Goal: Answer question/provide support

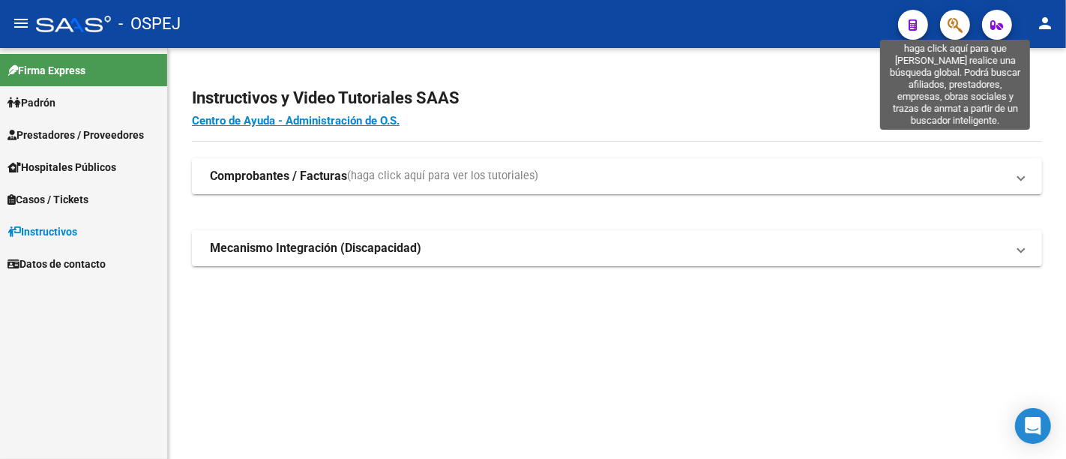
click at [953, 19] on icon "button" at bounding box center [954, 24] width 15 height 17
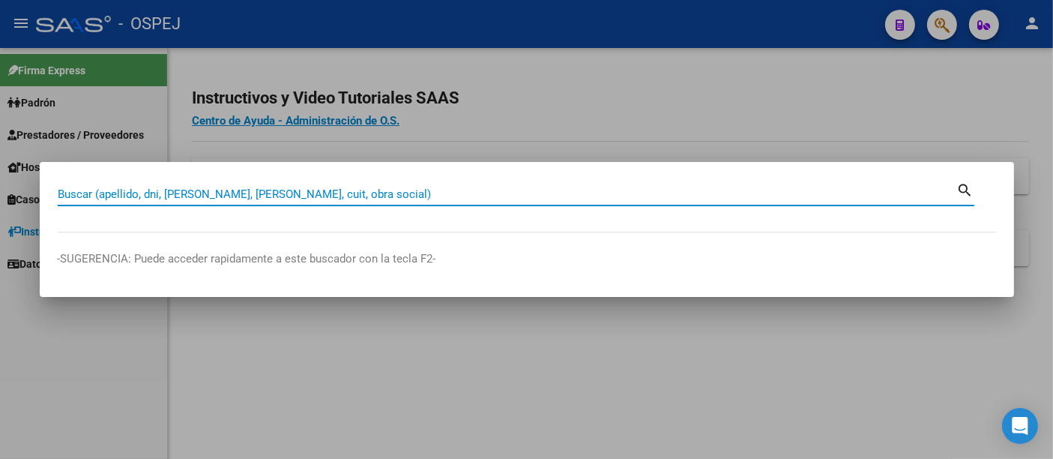
paste input "41940404"
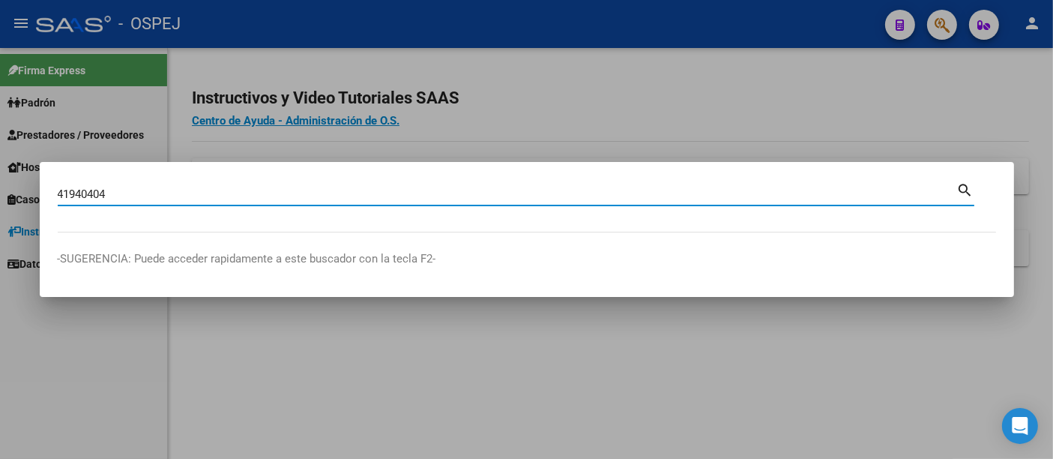
type input "41940404"
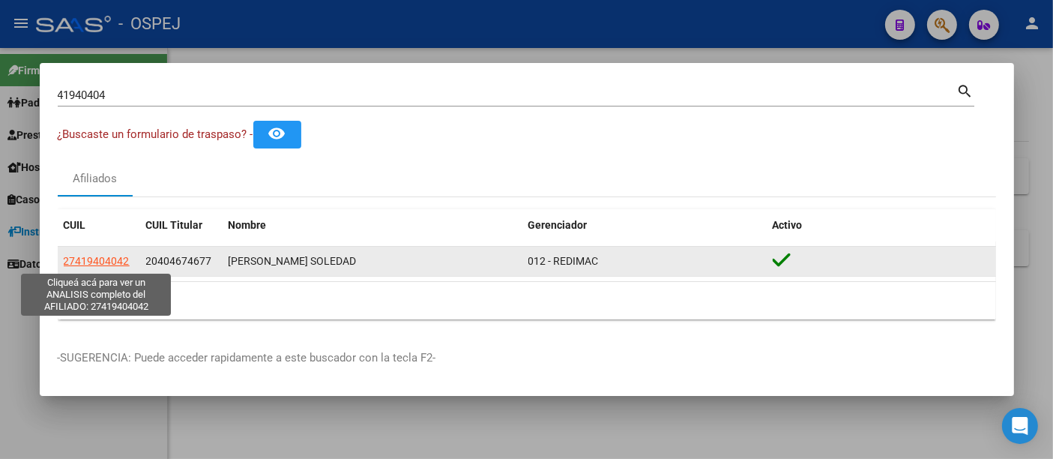
click at [112, 263] on span "27419404042" at bounding box center [97, 261] width 66 height 12
type textarea "27419404042"
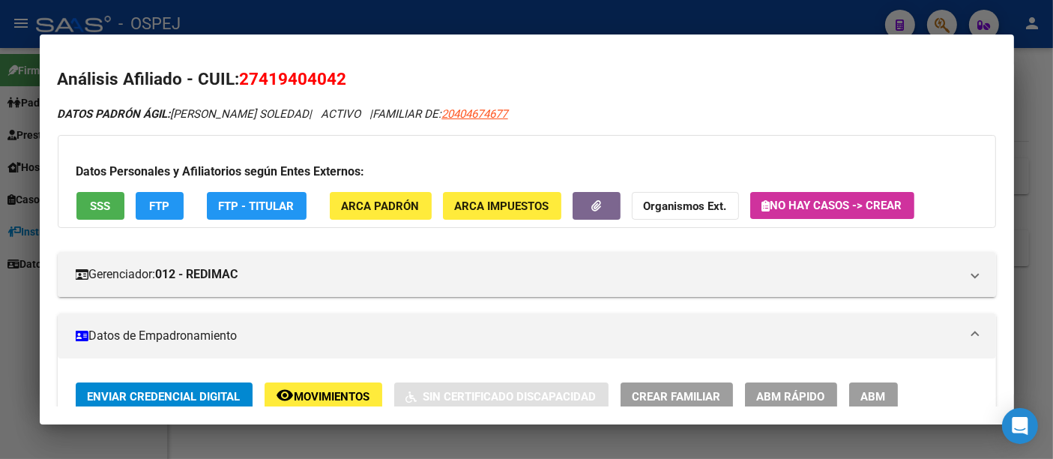
click at [457, 30] on div at bounding box center [526, 229] width 1053 height 459
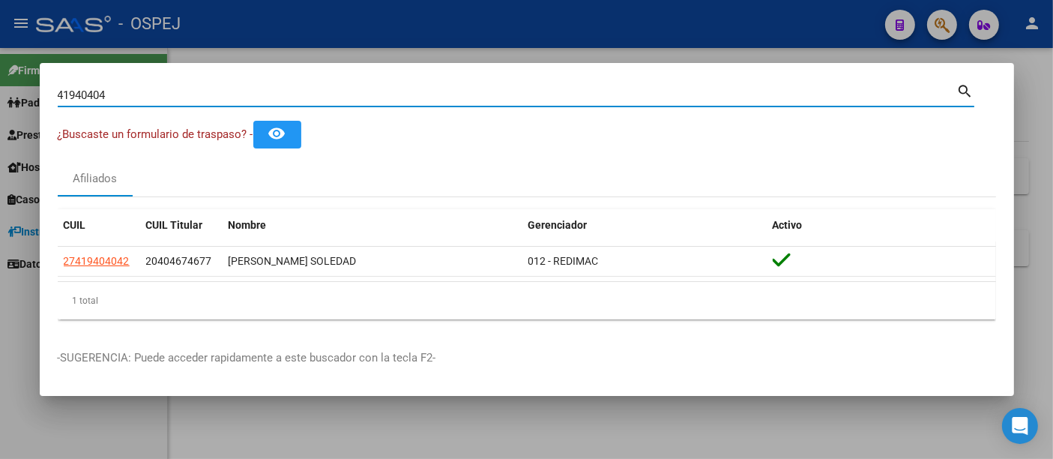
click at [385, 97] on input "41940404" at bounding box center [508, 94] width 900 height 13
type input "4"
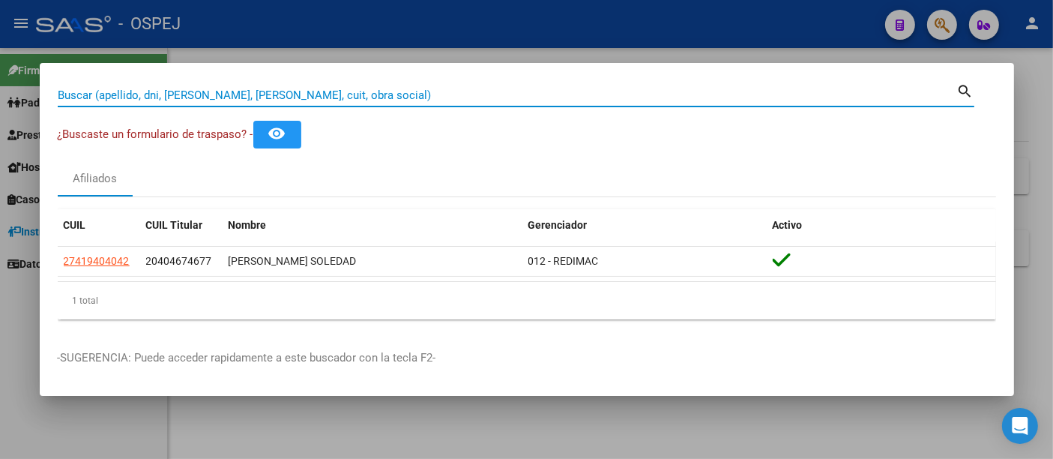
paste input "41940404"
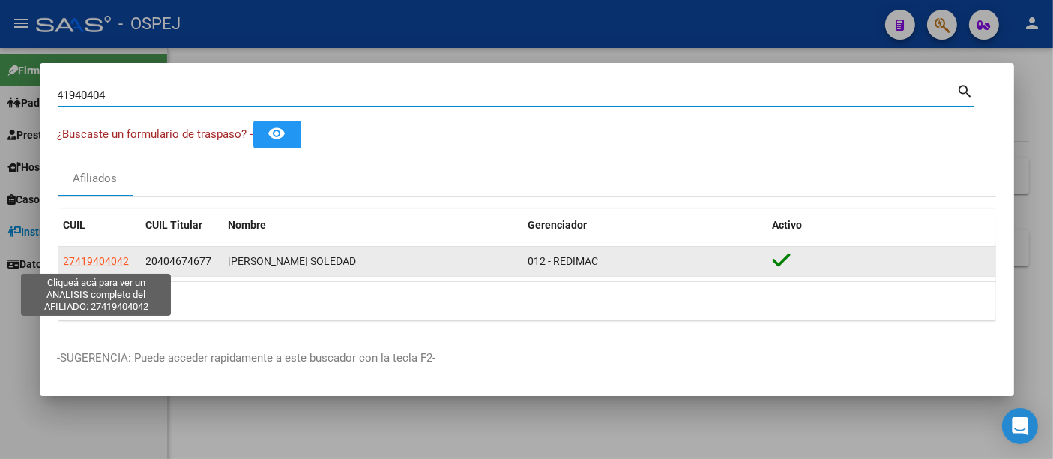
click at [107, 262] on span "27419404042" at bounding box center [97, 261] width 66 height 12
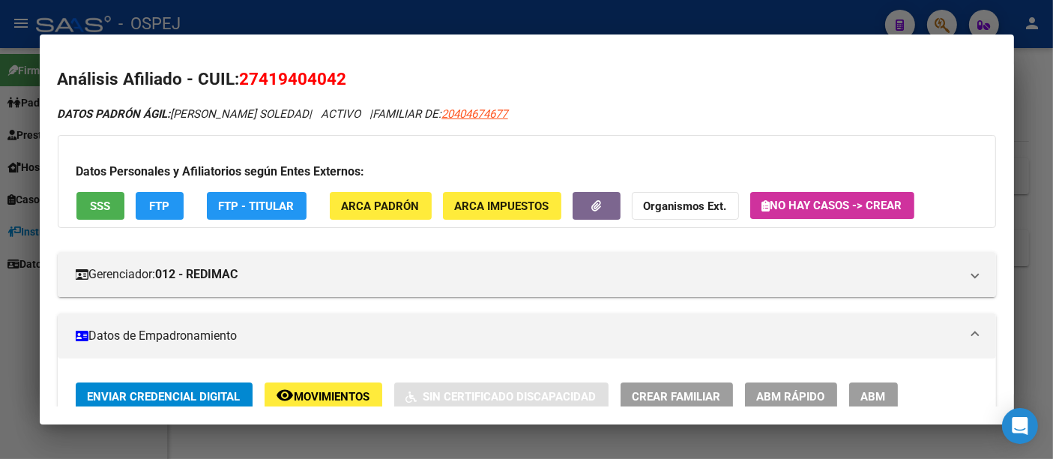
click at [428, 22] on div at bounding box center [526, 229] width 1053 height 459
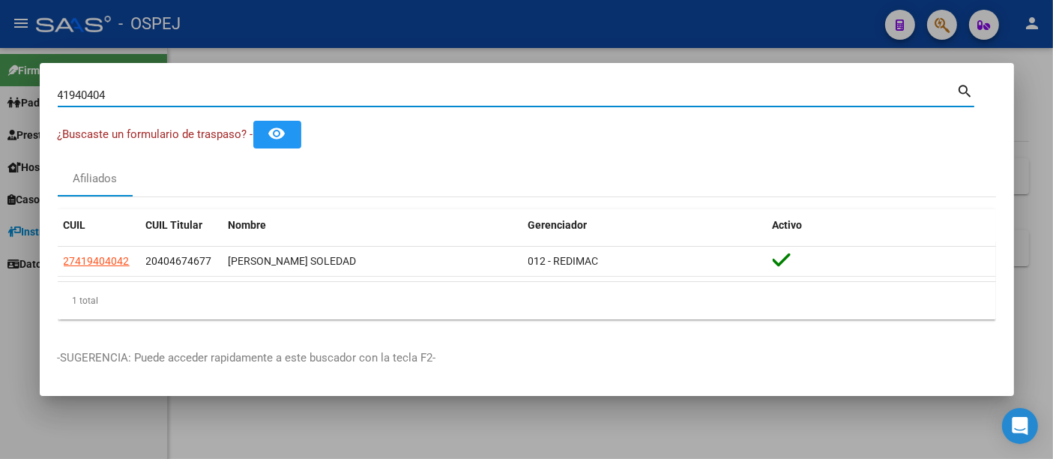
click at [376, 94] on input "41940404" at bounding box center [508, 94] width 900 height 13
type input "4"
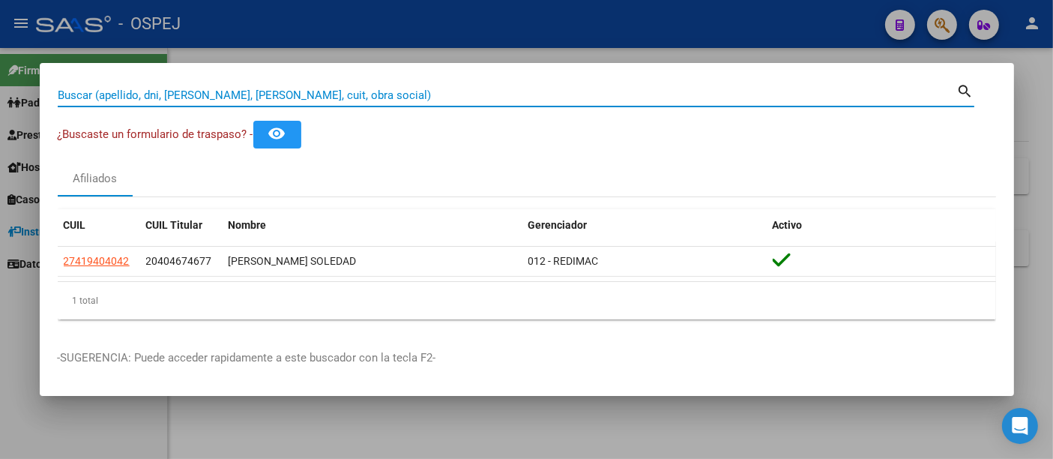
paste input "27325361609"
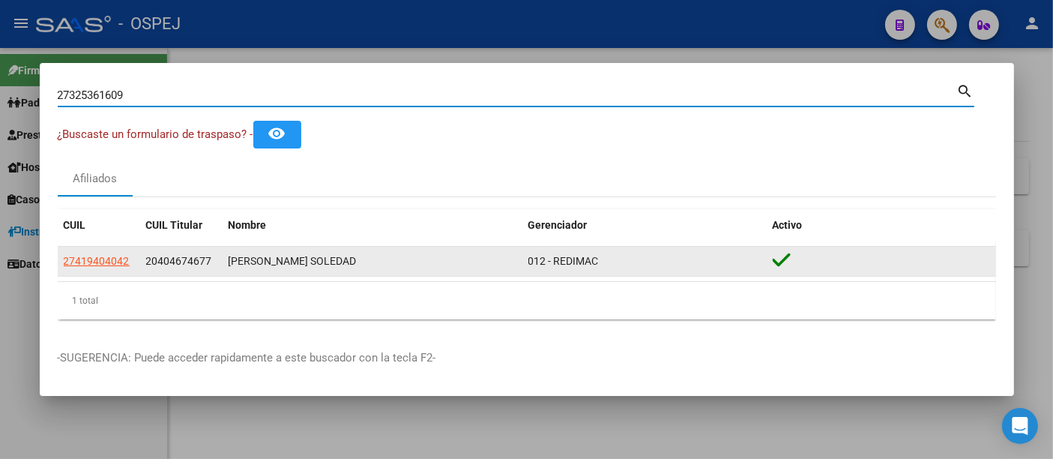
type input "27325361609"
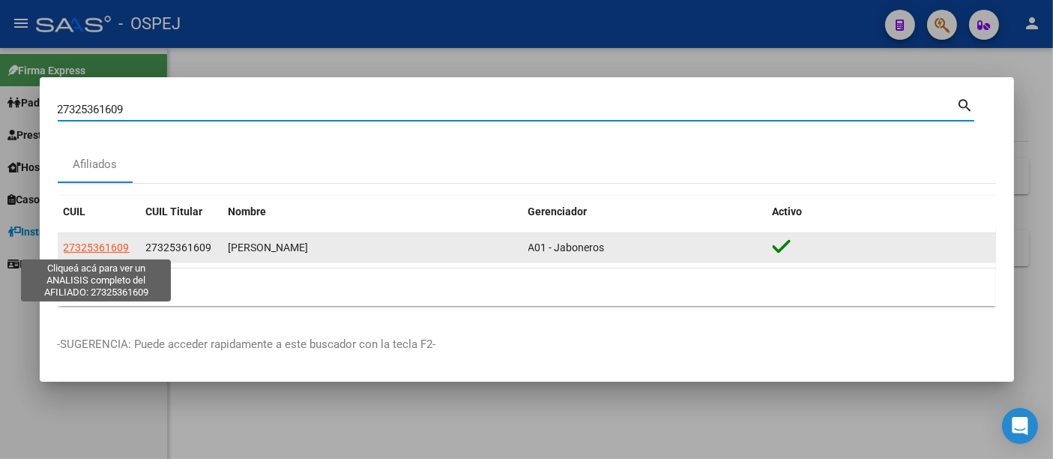
click at [84, 247] on span "27325361609" at bounding box center [97, 247] width 66 height 12
type textarea "27325361609"
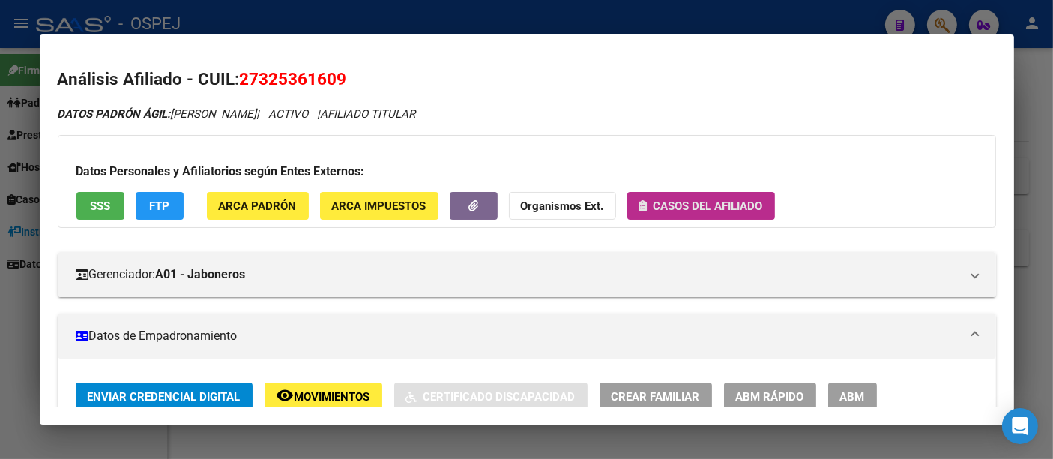
click at [711, 206] on span "Casos del afiliado" at bounding box center [708, 205] width 109 height 13
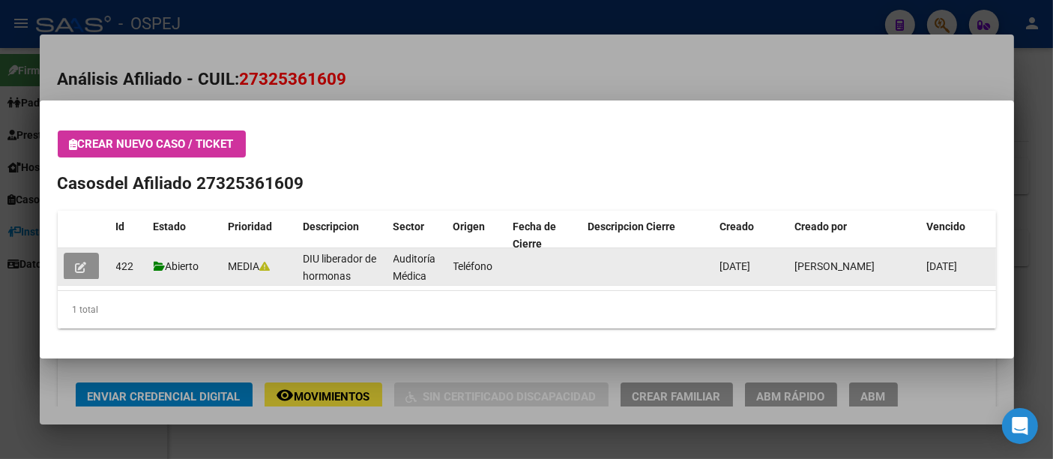
click at [79, 265] on icon "button" at bounding box center [81, 267] width 11 height 11
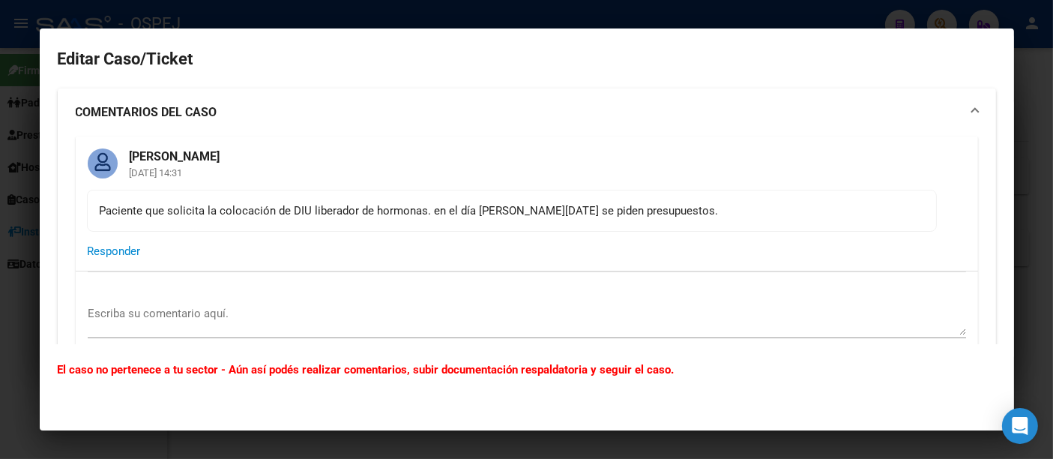
click at [672, 208] on div "Paciente que solicita la colocación de DIU liberador de hormonas. en el día [PE…" at bounding box center [512, 210] width 825 height 16
click at [128, 251] on span "Responder" at bounding box center [114, 250] width 53 height 13
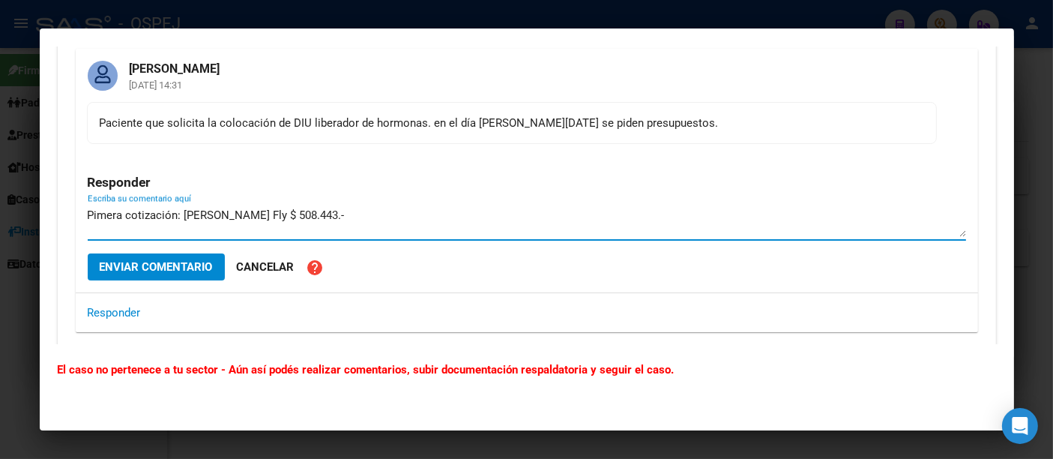
scroll to position [166, 0]
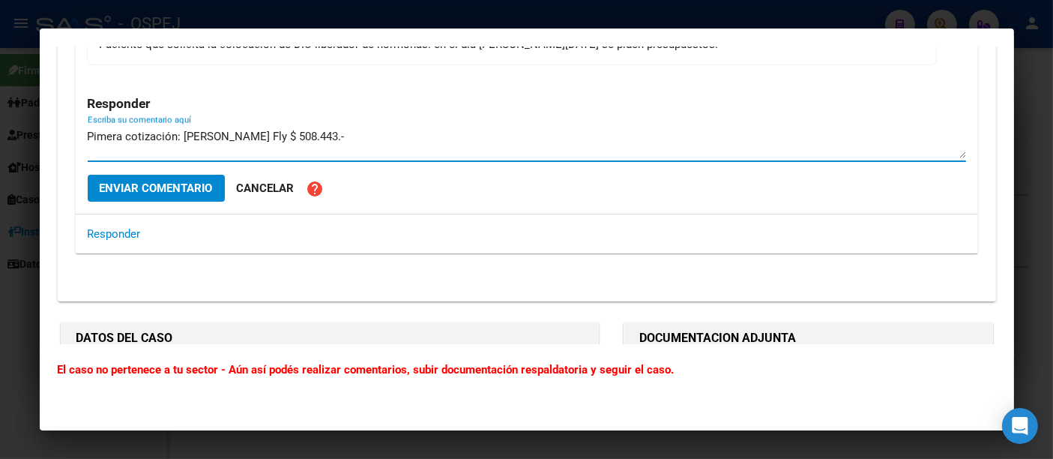
type textarea "Pimera cotización: [PERSON_NAME] Fly $ 508.443.-"
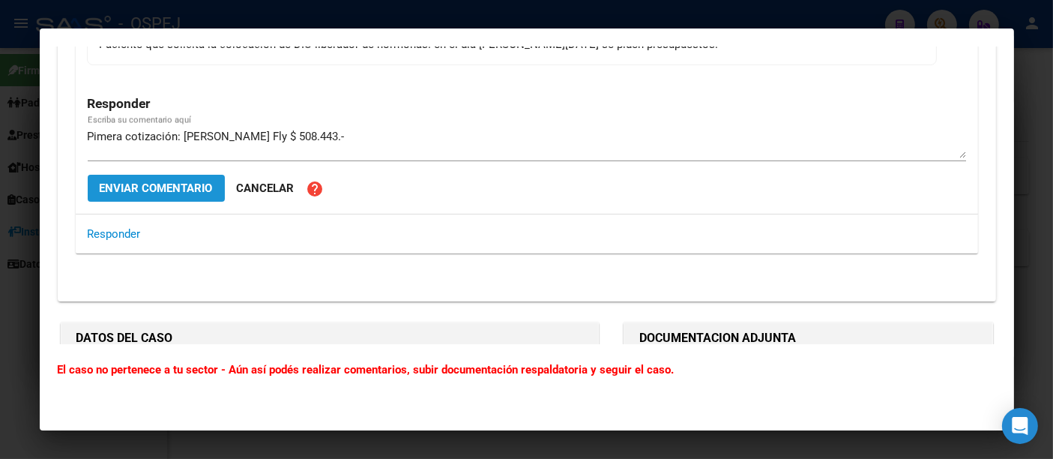
click at [162, 184] on span "Enviar comentario" at bounding box center [156, 187] width 113 height 13
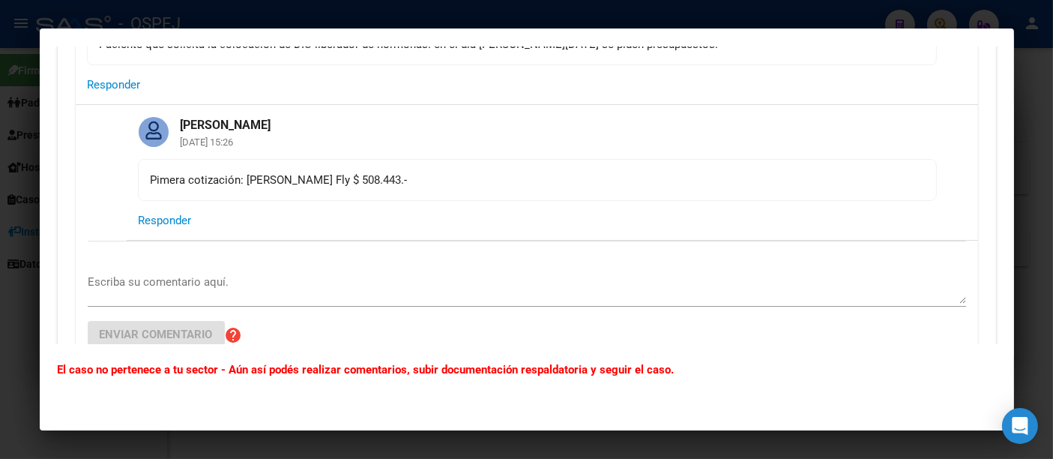
click at [337, 20] on div at bounding box center [526, 229] width 1053 height 459
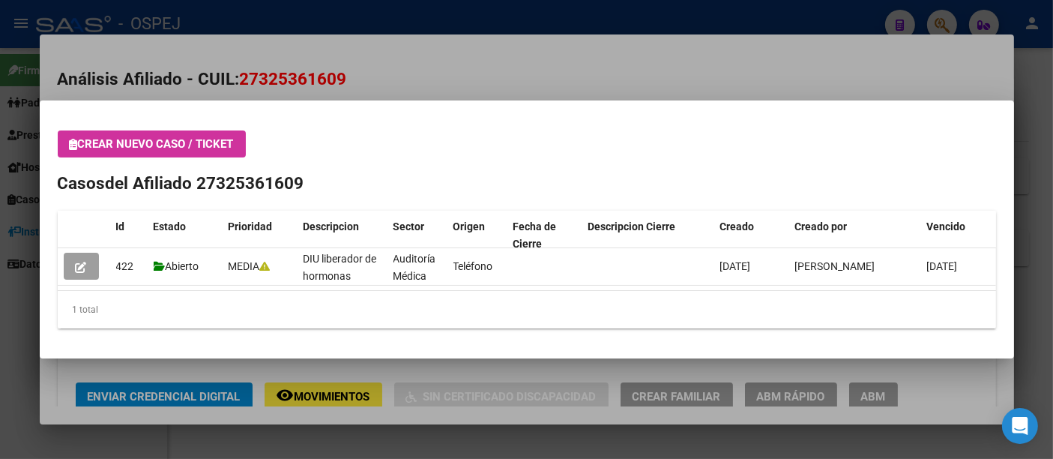
click at [336, 1] on div at bounding box center [526, 229] width 1053 height 459
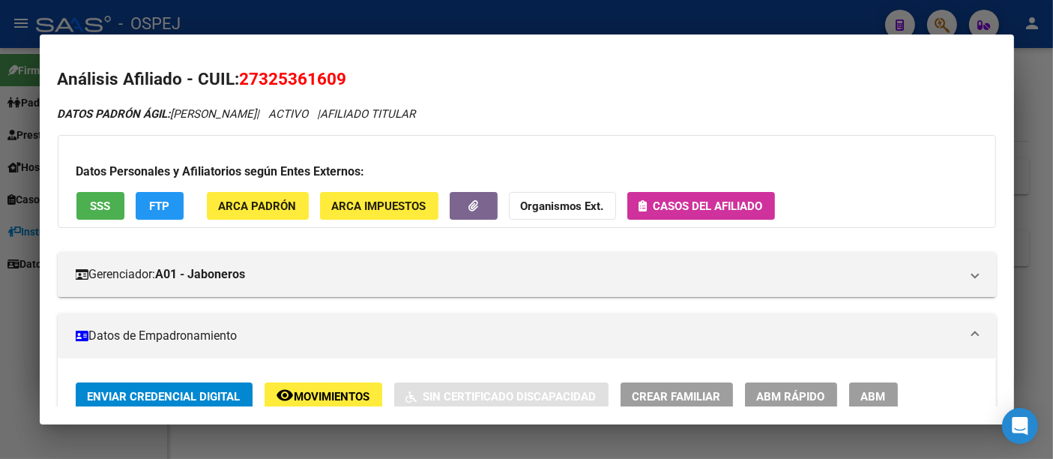
click at [285, 20] on div at bounding box center [526, 229] width 1053 height 459
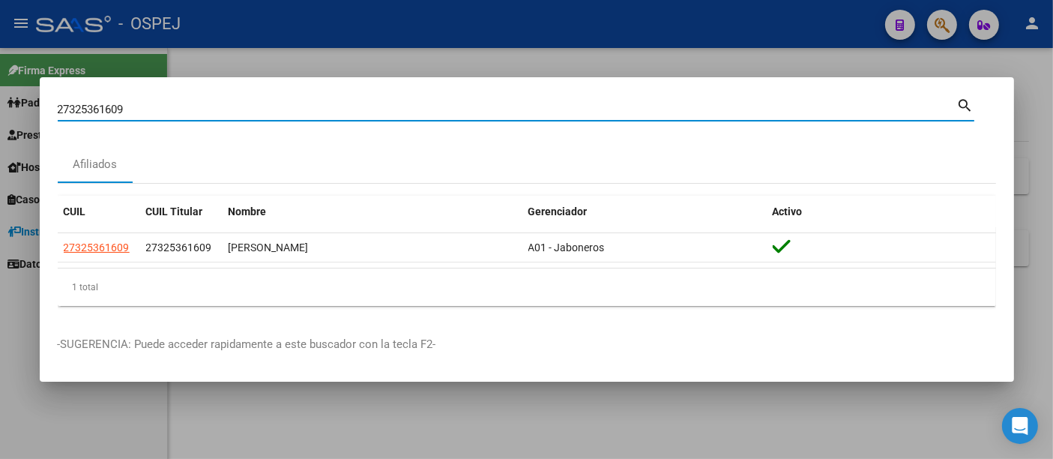
click at [231, 110] on input "27325361609" at bounding box center [508, 109] width 900 height 13
type input "2"
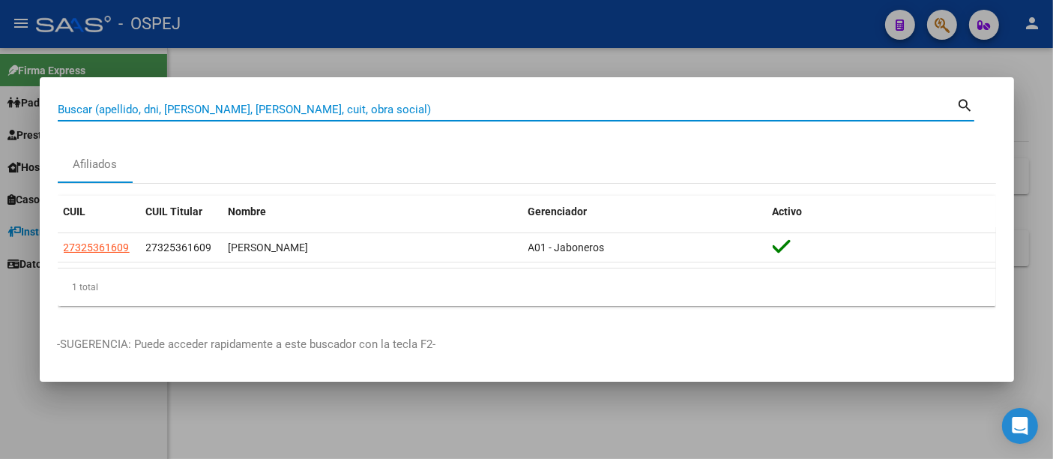
paste input "27325361609"
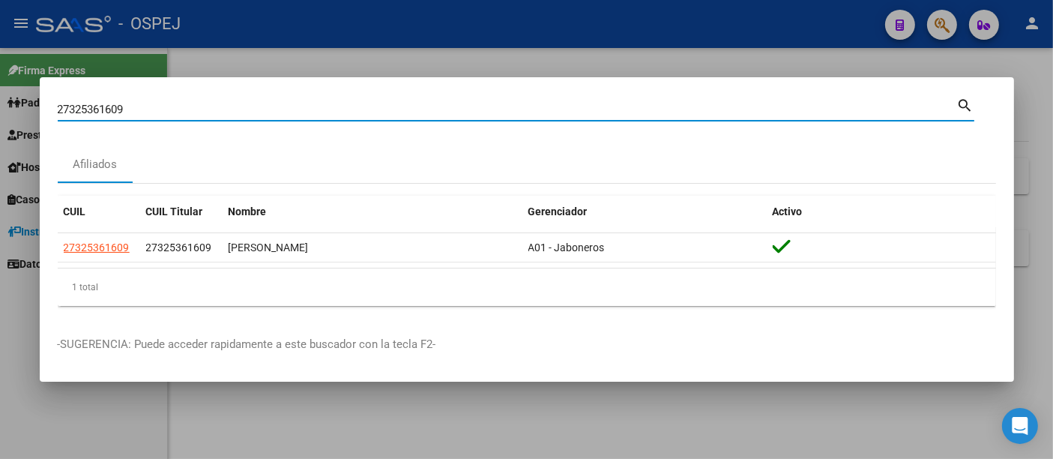
click at [70, 109] on input "27325361609" at bounding box center [508, 109] width 900 height 13
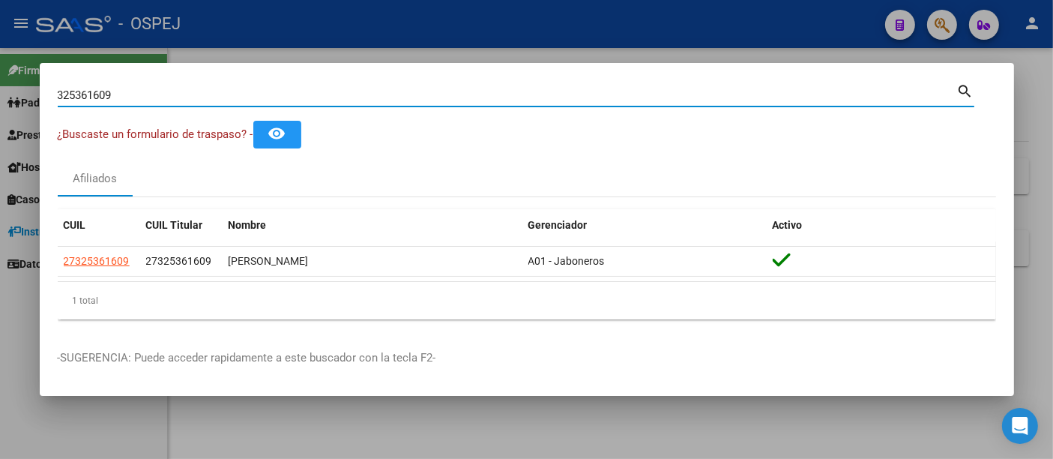
click at [156, 101] on input "325361609" at bounding box center [508, 94] width 900 height 13
type input "3"
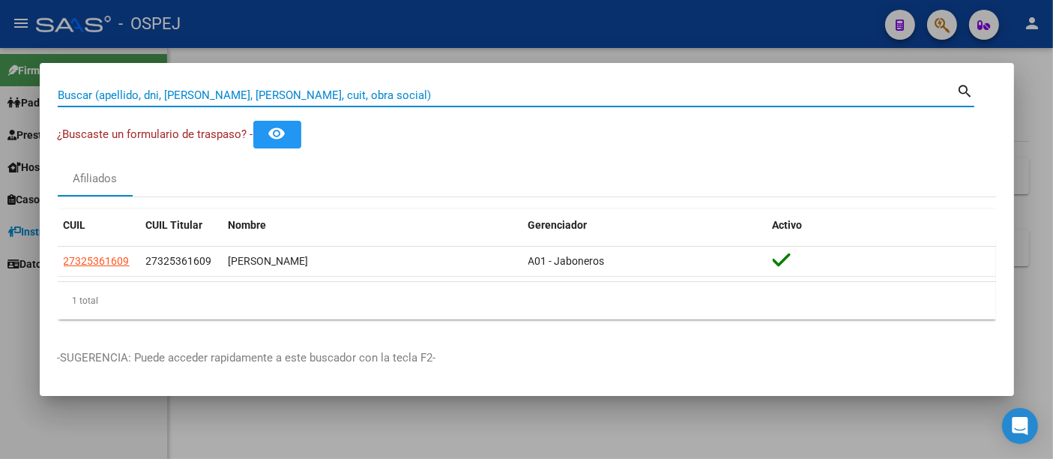
paste input "27 39273508"
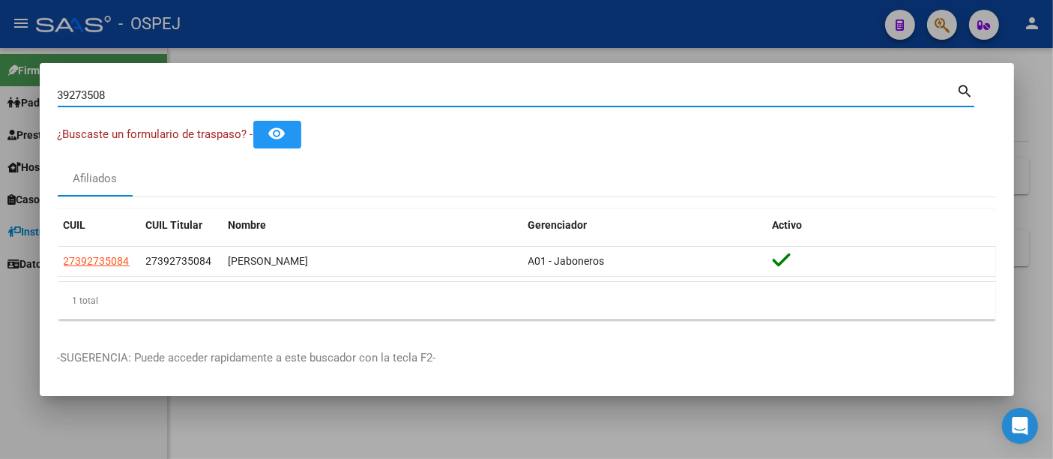
click at [376, 98] on input "39273508" at bounding box center [508, 94] width 900 height 13
type input "3"
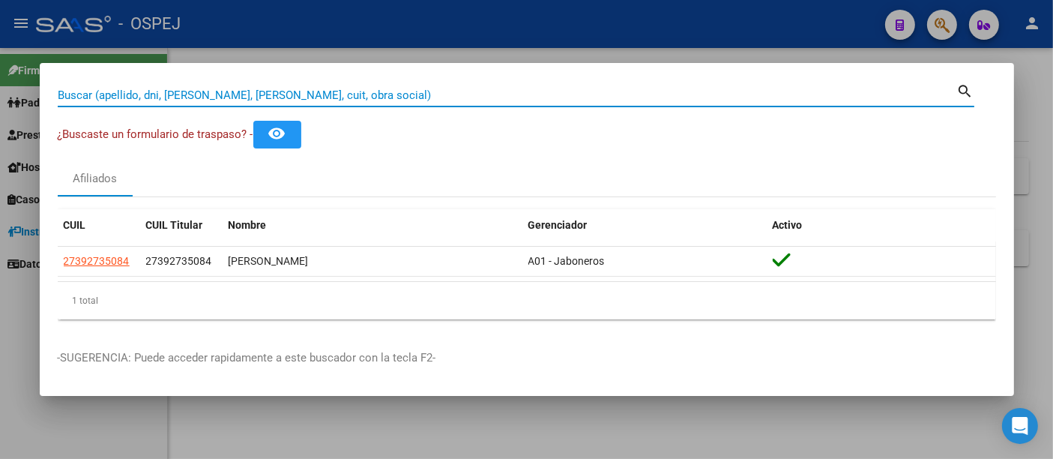
paste input "20-32199817-9"
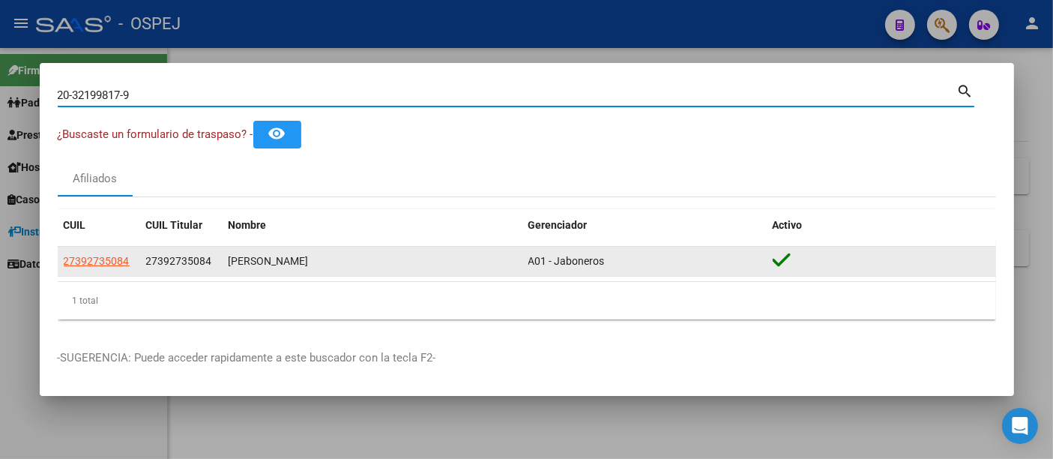
type input "20321998179"
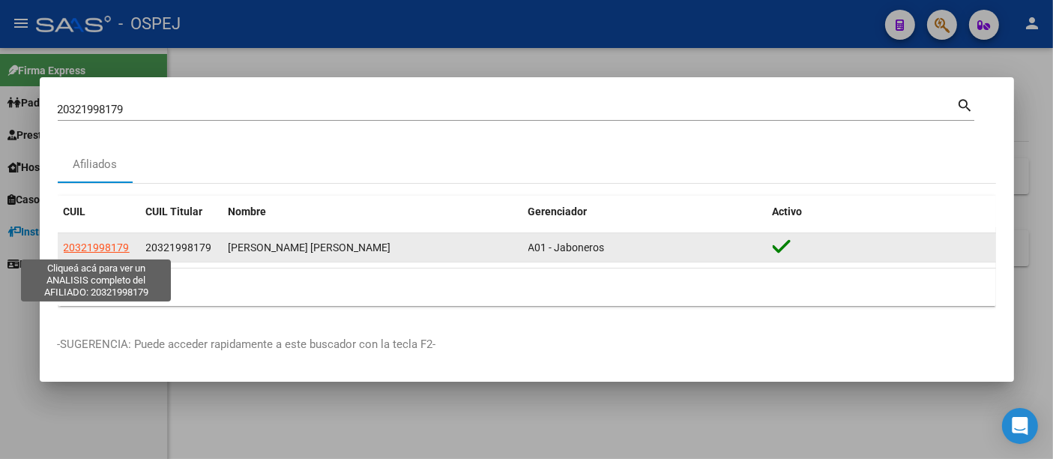
click at [113, 247] on span "20321998179" at bounding box center [97, 247] width 66 height 12
type textarea "20321998179"
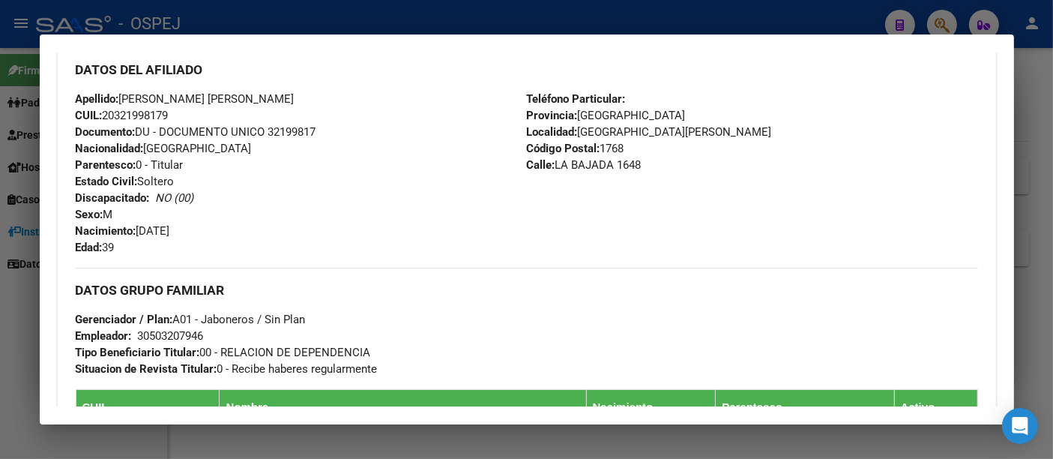
scroll to position [582, 0]
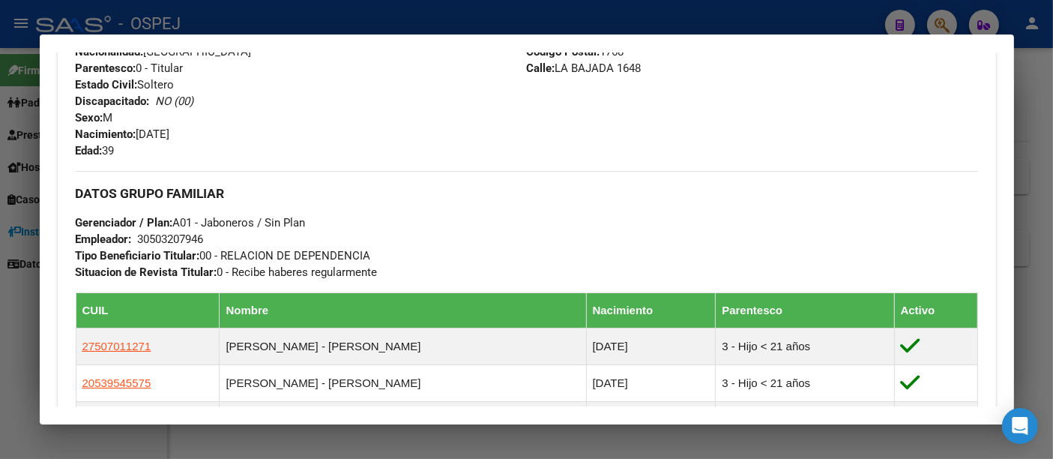
click at [173, 238] on div "30503207946" at bounding box center [171, 239] width 66 height 16
click at [305, 18] on div at bounding box center [526, 229] width 1053 height 459
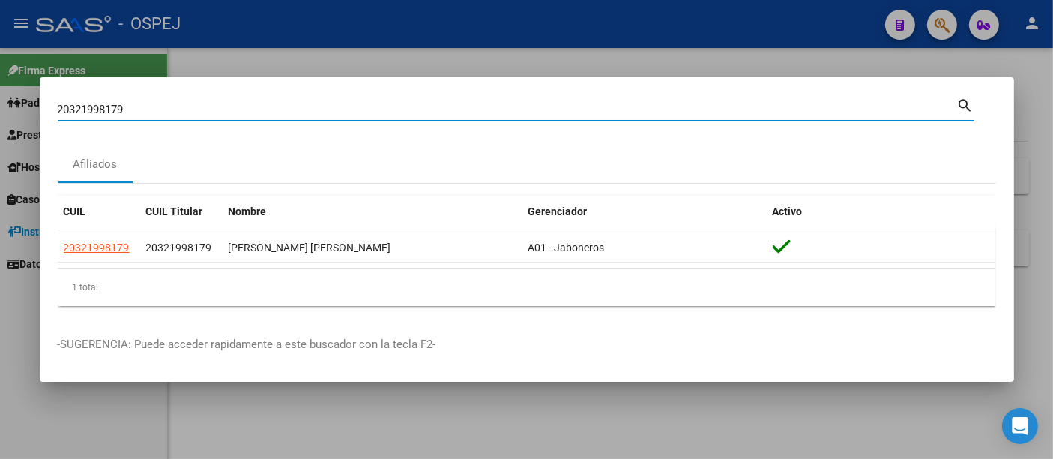
click at [207, 114] on input "20321998179" at bounding box center [508, 109] width 900 height 13
type input "2"
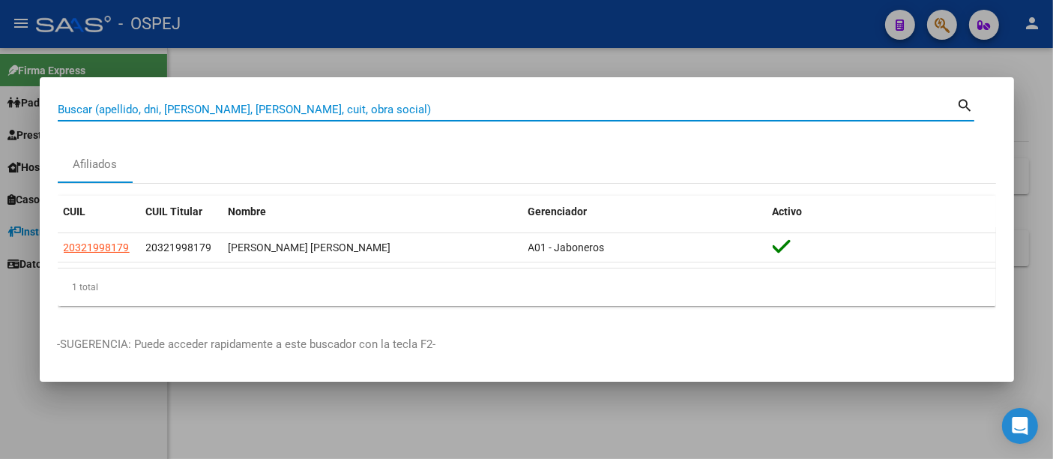
paste input "20453020712"
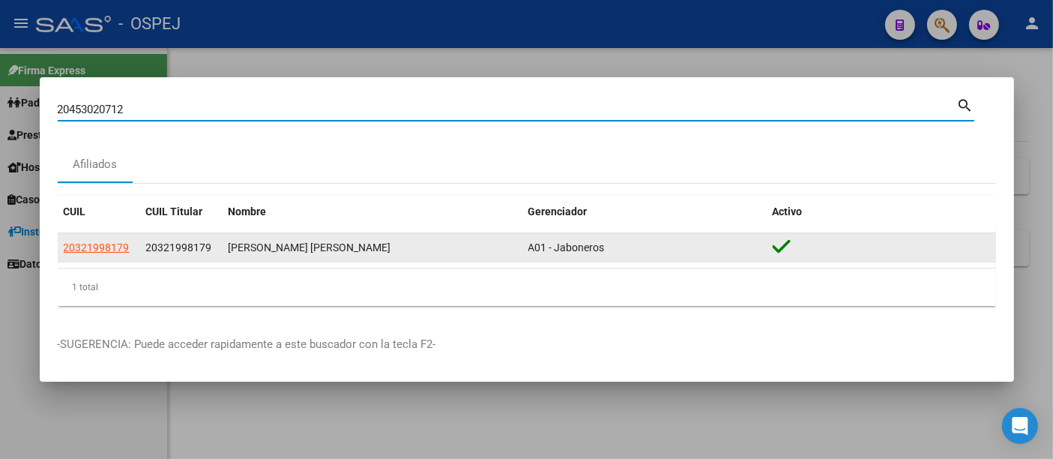
type input "20453020712"
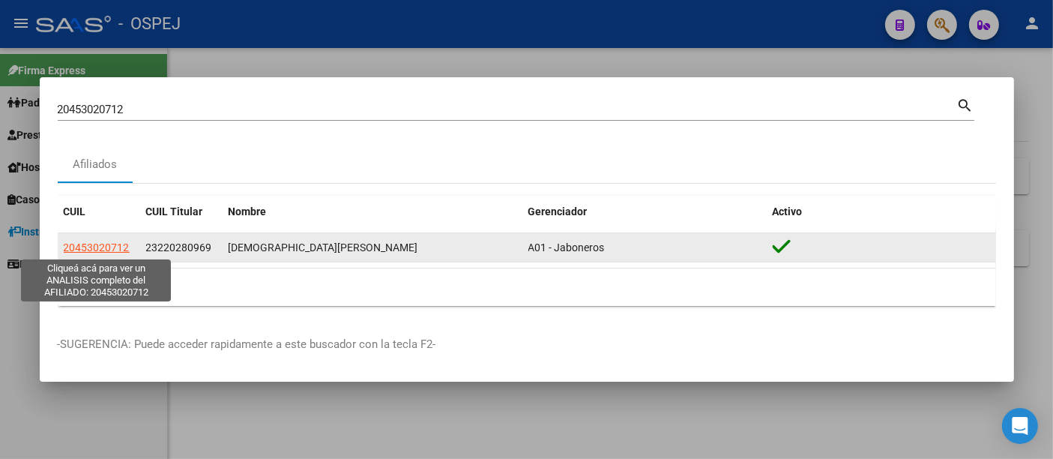
click at [94, 245] on span "20453020712" at bounding box center [97, 247] width 66 height 12
type textarea "20453020712"
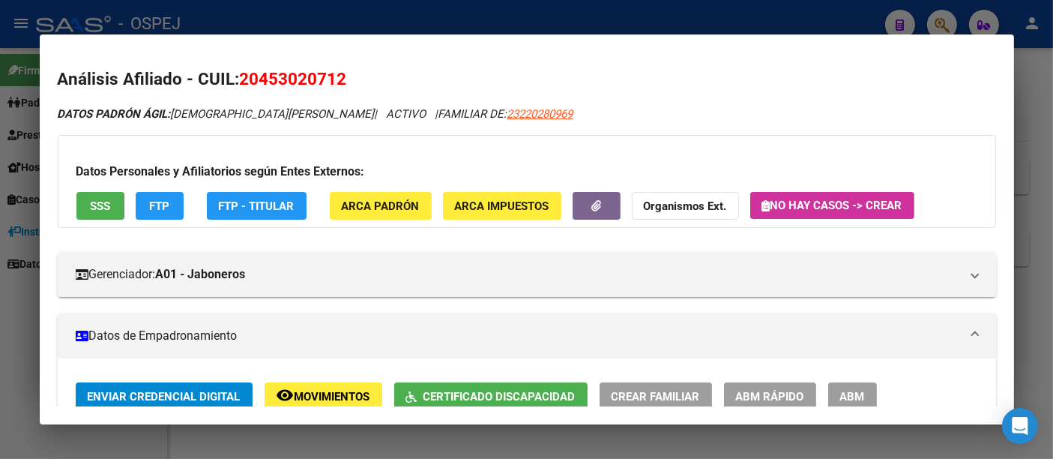
drag, startPoint x: 328, startPoint y: 6, endPoint x: 256, endPoint y: 85, distance: 106.1
click at [328, 8] on div at bounding box center [526, 229] width 1053 height 459
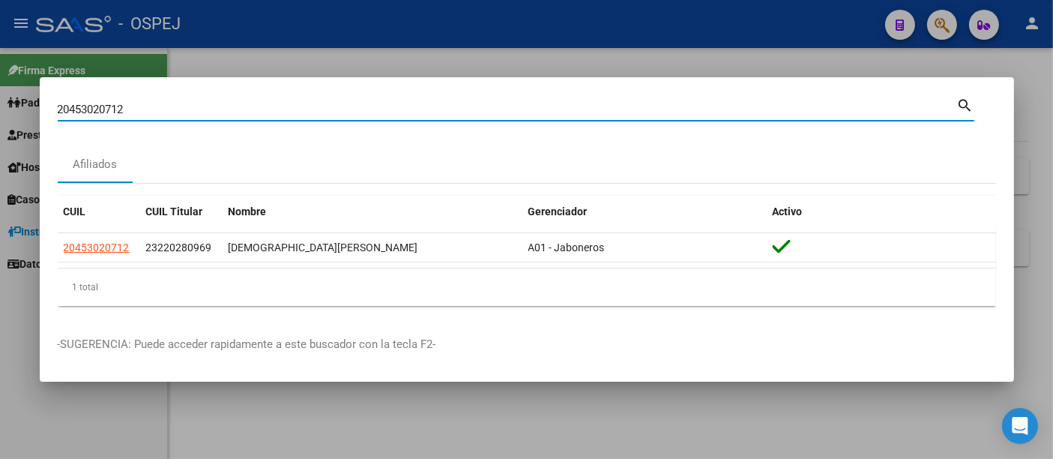
click at [189, 106] on input "20453020712" at bounding box center [508, 109] width 900 height 13
type input "2"
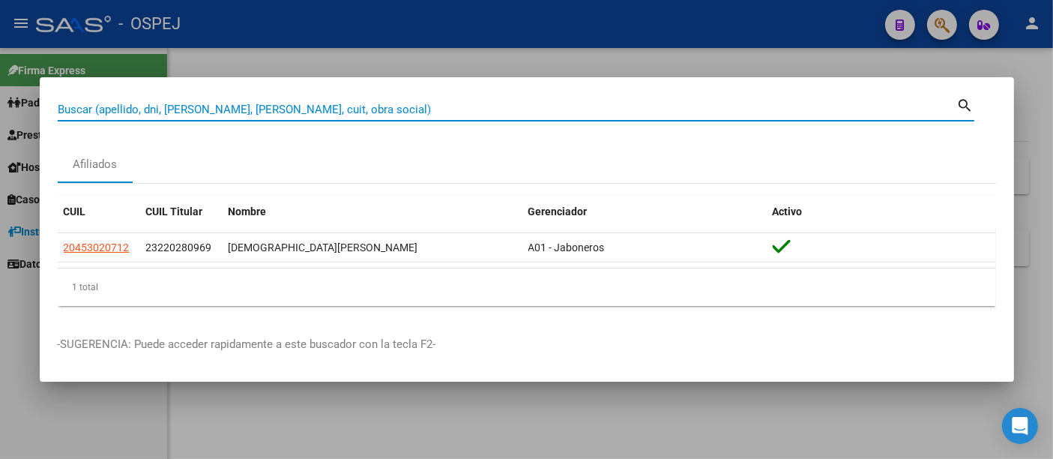
paste input "7951305338"
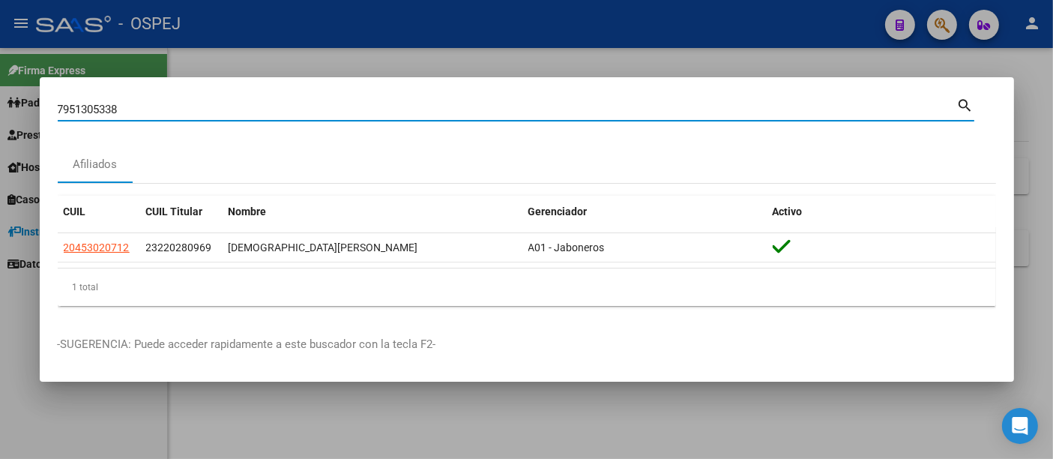
click at [59, 110] on input "7951305338" at bounding box center [508, 109] width 900 height 13
type input "27951305338"
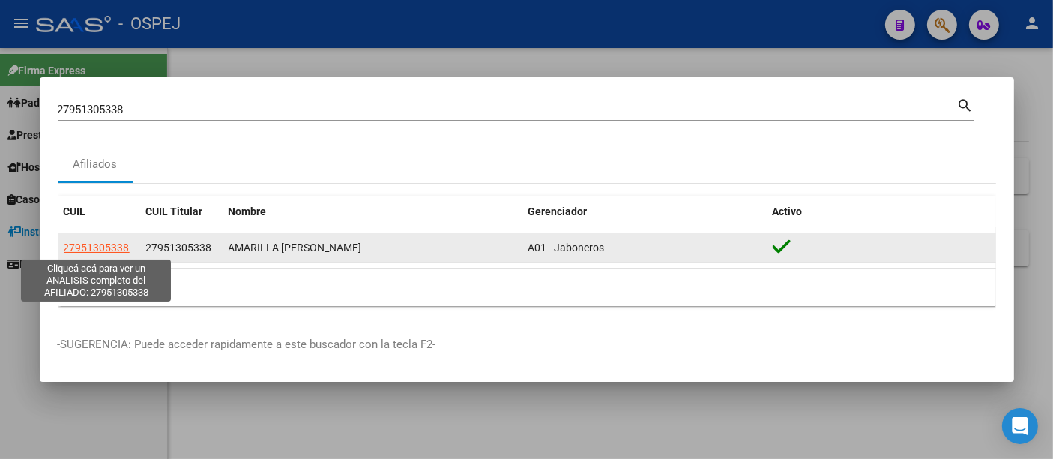
click at [75, 247] on span "27951305338" at bounding box center [97, 247] width 66 height 12
type textarea "27951305338"
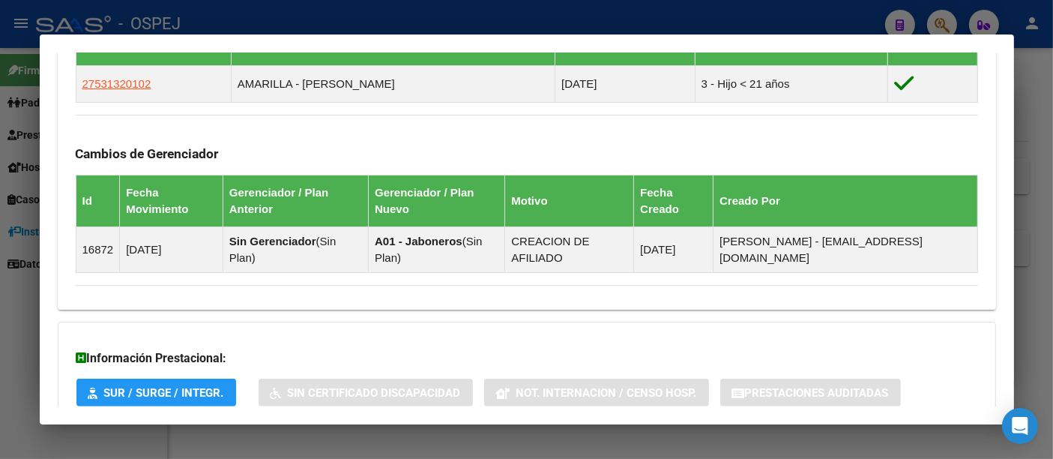
scroll to position [897, 0]
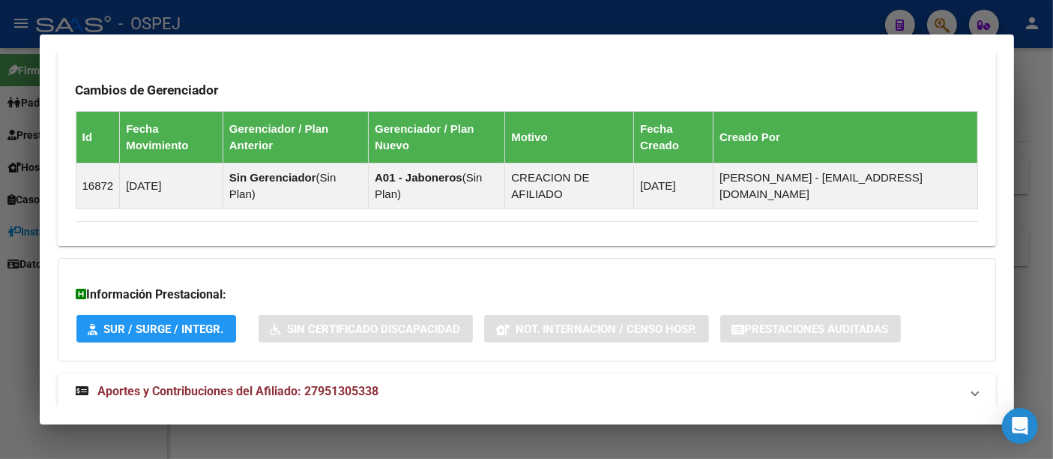
click at [345, 384] on span "Aportes y Contribuciones del Afiliado: 27951305338" at bounding box center [238, 391] width 281 height 14
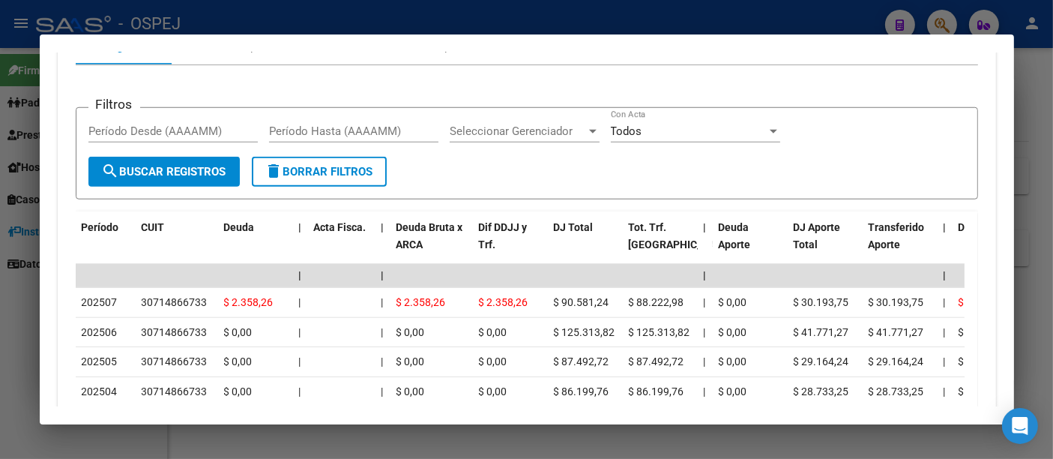
scroll to position [1396, 0]
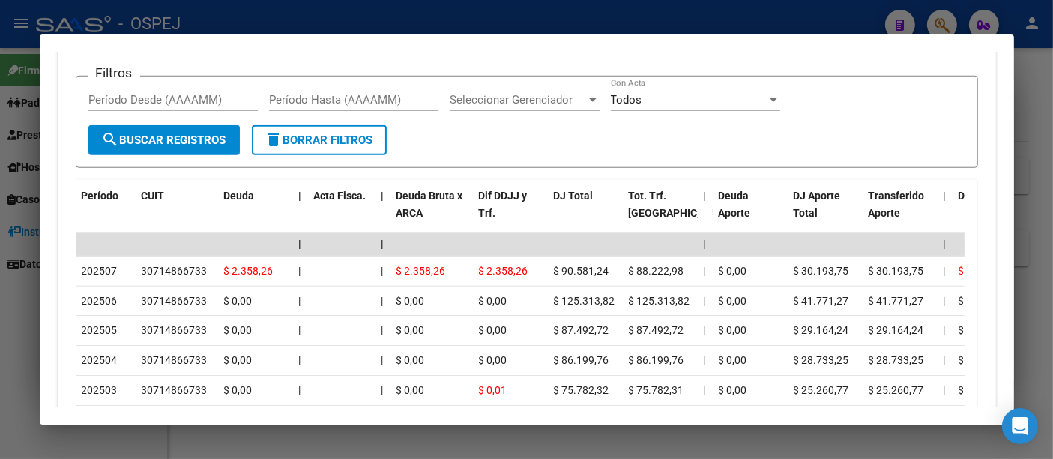
click at [323, 22] on div at bounding box center [526, 229] width 1053 height 459
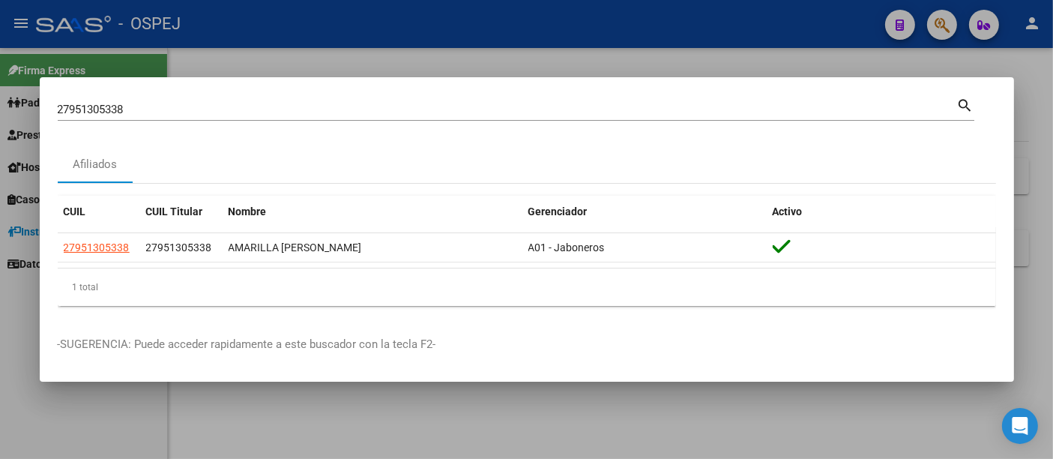
click at [183, 101] on div "27951305338 Buscar (apellido, dni, cuil, [PERSON_NAME], cuit, obra social)" at bounding box center [508, 109] width 900 height 22
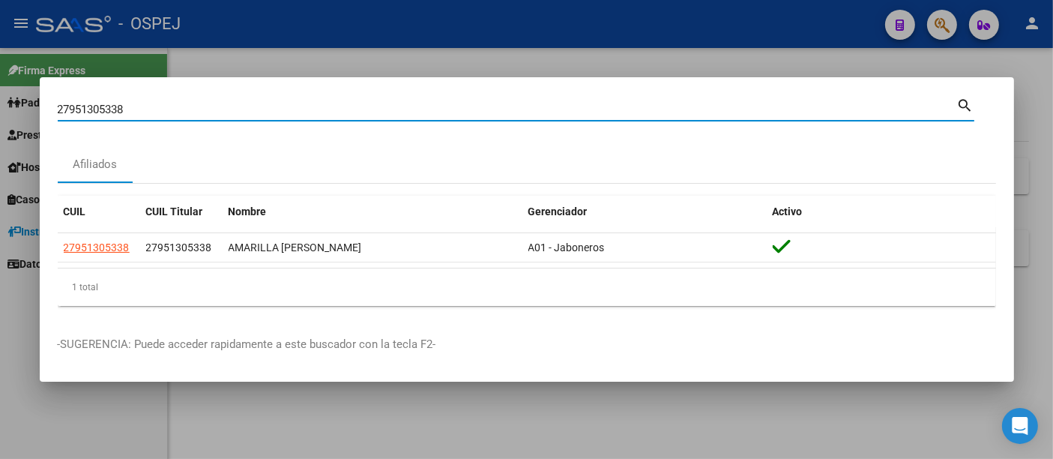
click at [170, 108] on input "27951305338" at bounding box center [508, 109] width 900 height 13
type input "2"
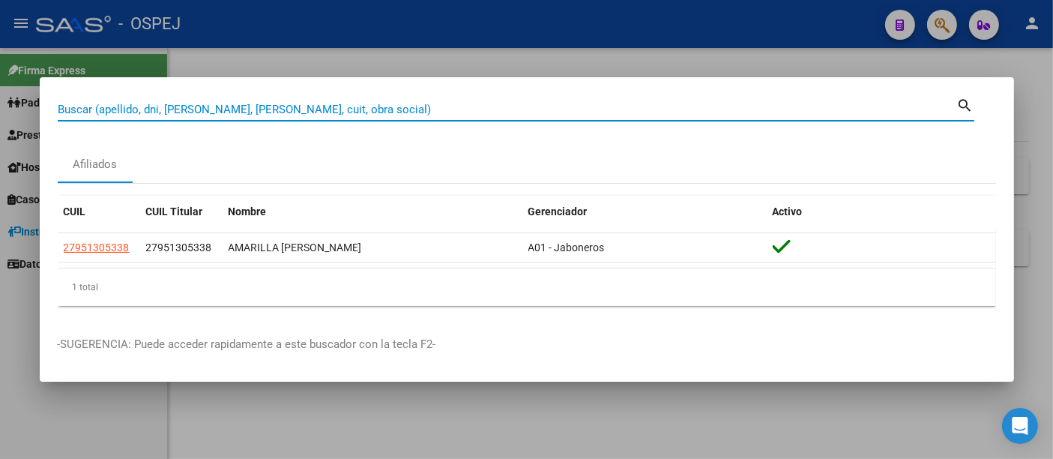
type input "8"
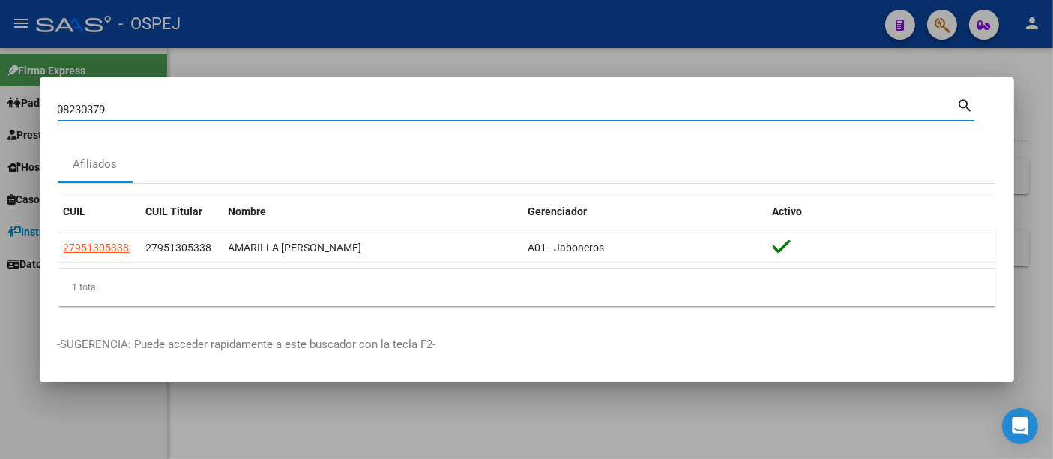
type input "08230379"
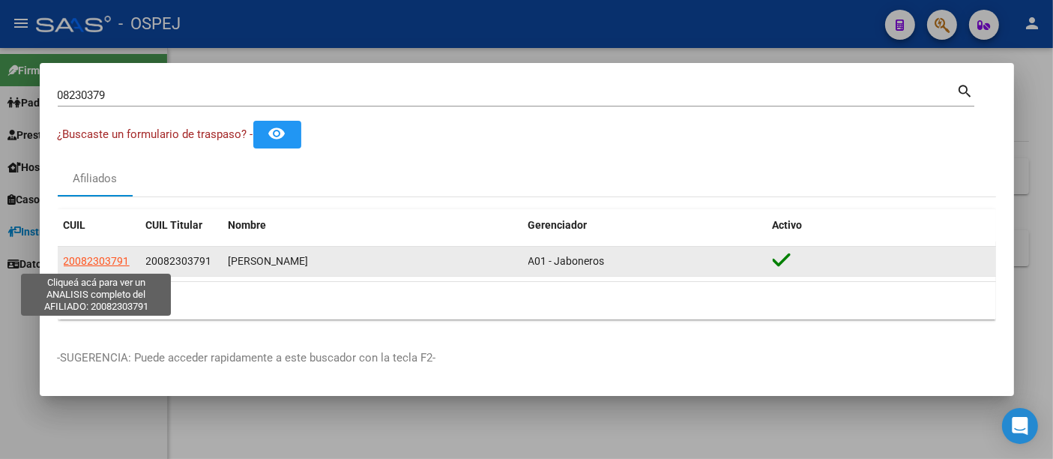
click at [95, 263] on span "20082303791" at bounding box center [97, 261] width 66 height 12
type textarea "20082303791"
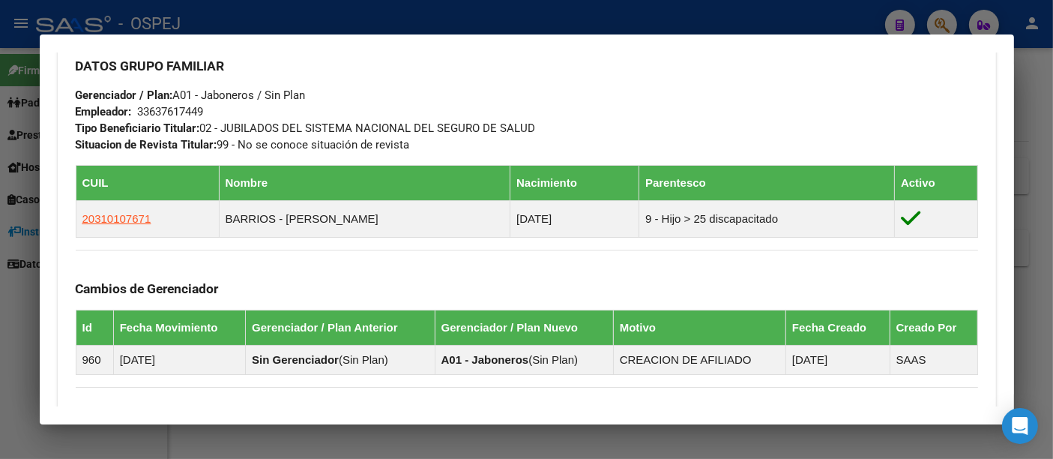
scroll to position [908, 0]
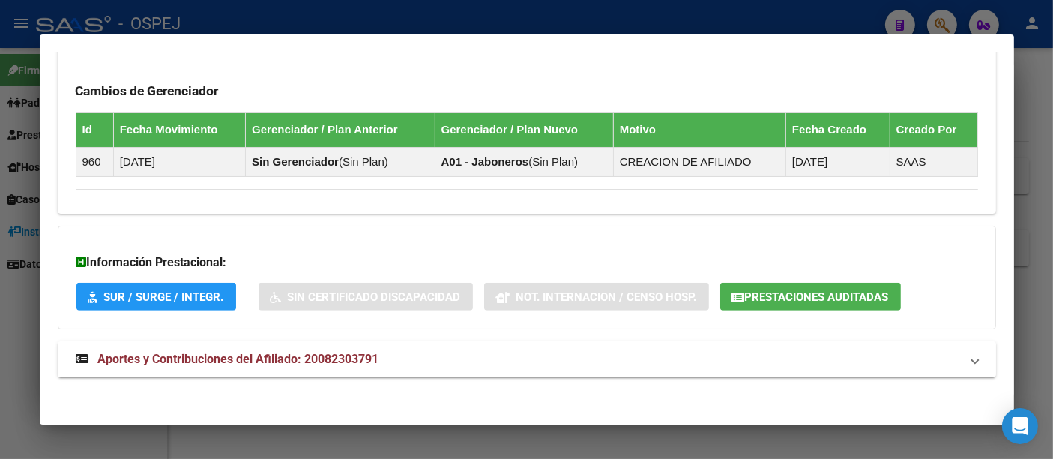
click at [345, 352] on span "Aportes y Contribuciones del Afiliado: 20082303791" at bounding box center [238, 359] width 281 height 14
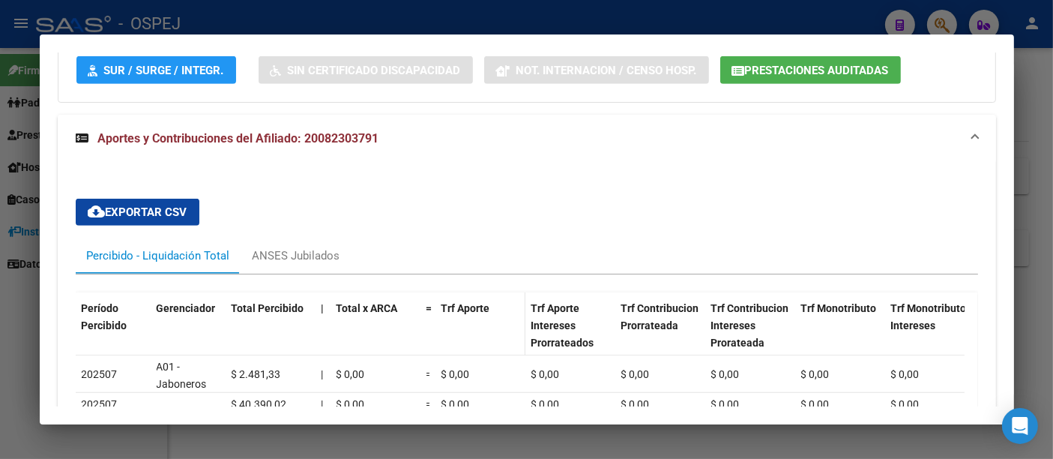
scroll to position [1166, 0]
